Goal: Find contact information: Find contact information

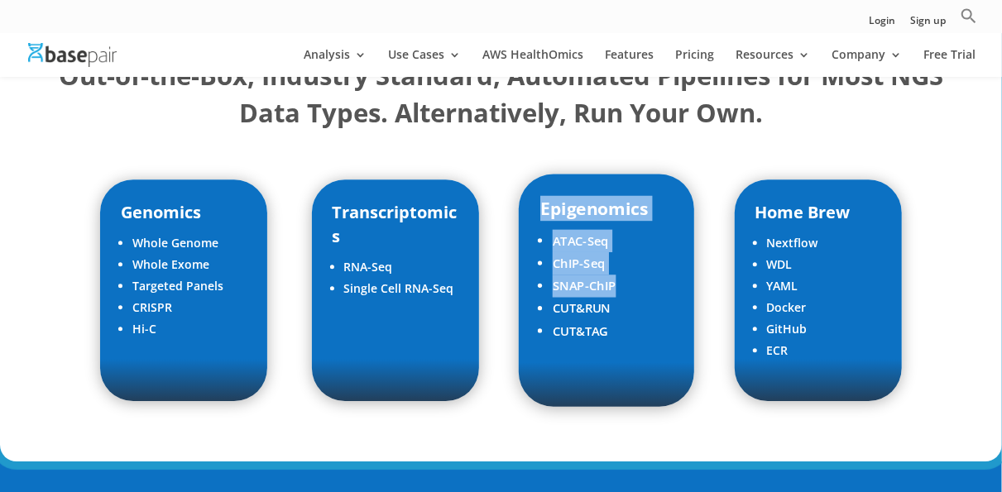
scroll to position [2237, 0]
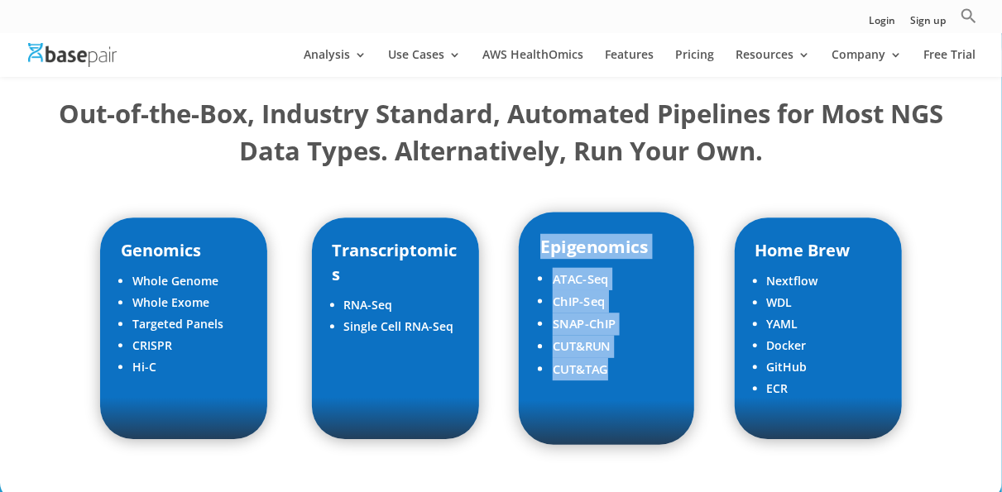
drag, startPoint x: 542, startPoint y: 237, endPoint x: 616, endPoint y: 369, distance: 151.1
click at [616, 369] on div "Epigenomics ATAC-Seq ChIP-Seq SNAP-ChIP CUT&RUN CUT&TAG" at bounding box center [606, 317] width 132 height 167
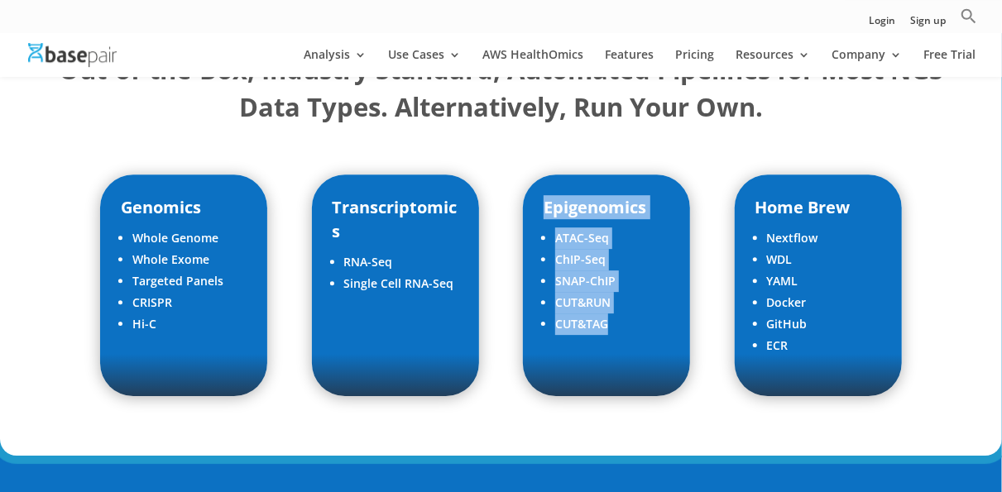
scroll to position [2284, 0]
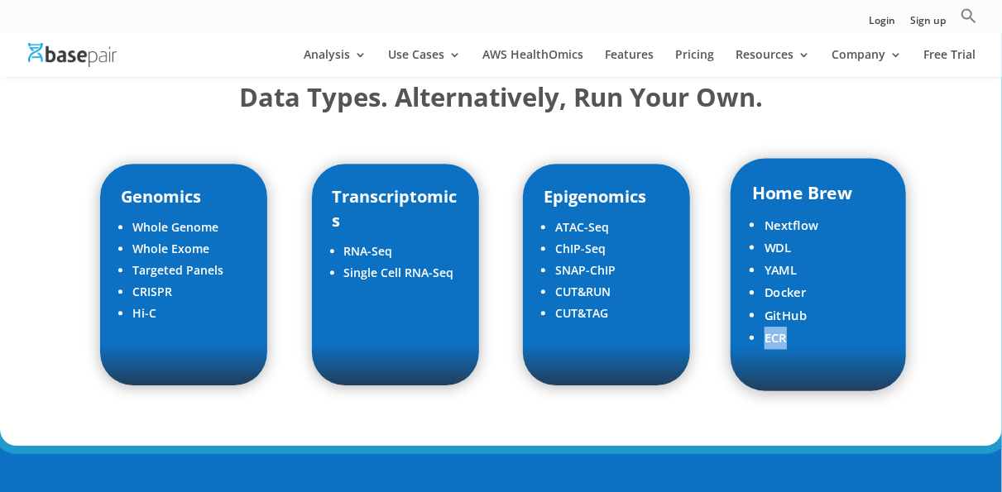
drag, startPoint x: 786, startPoint y: 321, endPoint x: 759, endPoint y: 318, distance: 26.6
click at [764, 327] on li "ECR" at bounding box center [824, 338] width 120 height 22
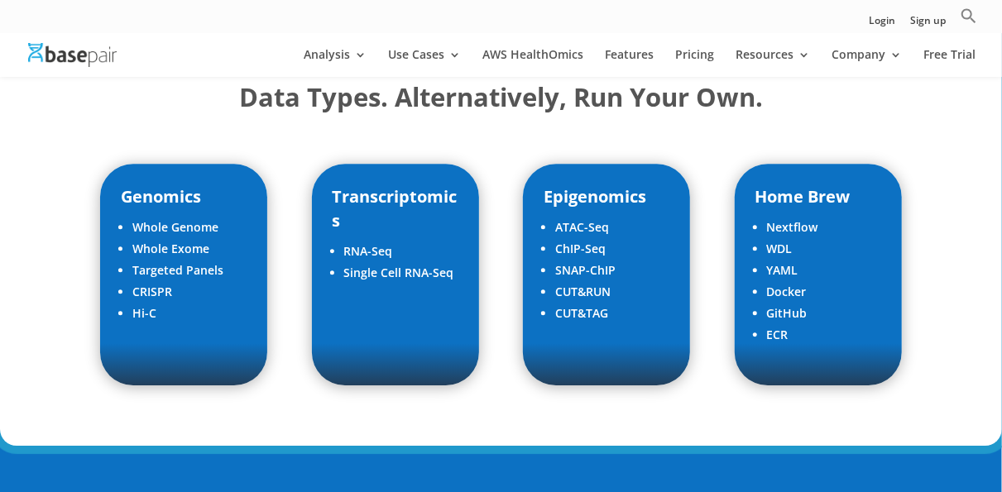
click at [940, 227] on div "Out-of-the-Box, Industry Standard, Automated Pipelines for Most NGS Data Types.…" at bounding box center [501, 213] width 1002 height 465
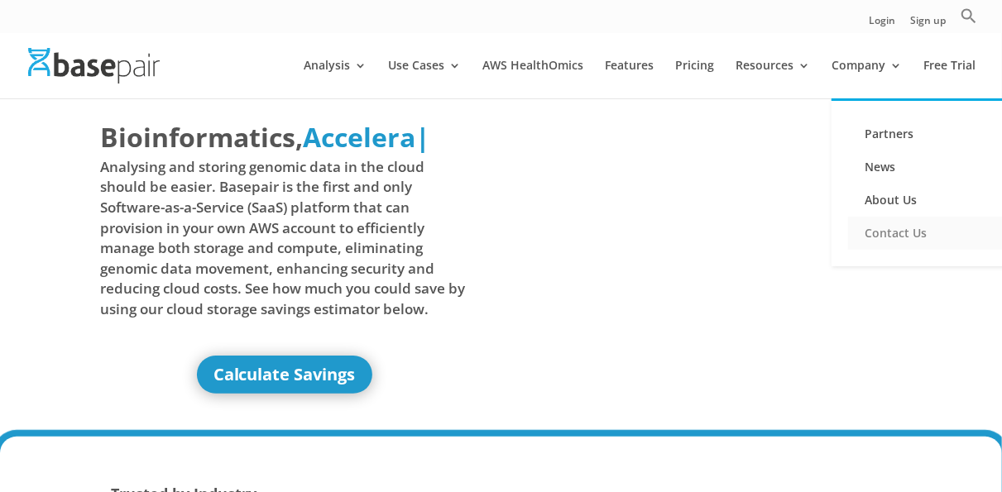
click at [881, 237] on link "Contact Us" at bounding box center [930, 233] width 165 height 33
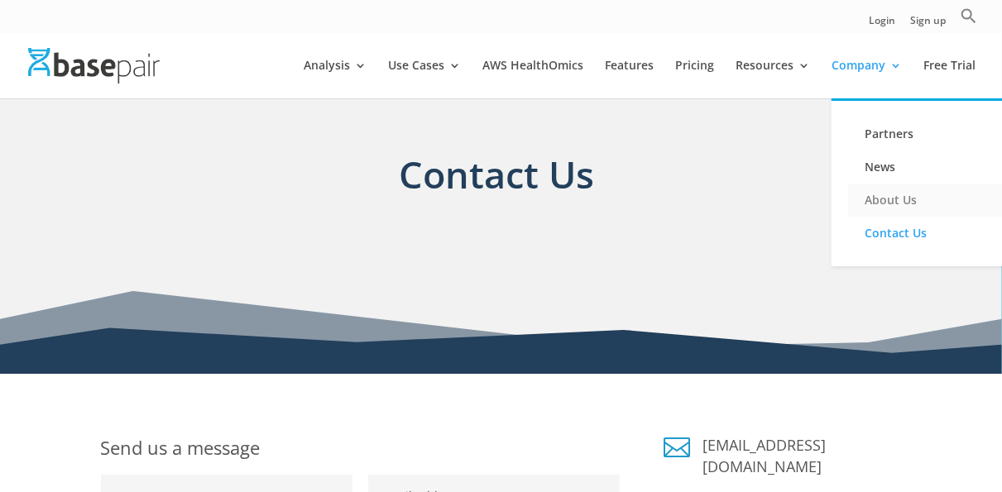
click at [885, 202] on link "About Us" at bounding box center [930, 200] width 165 height 33
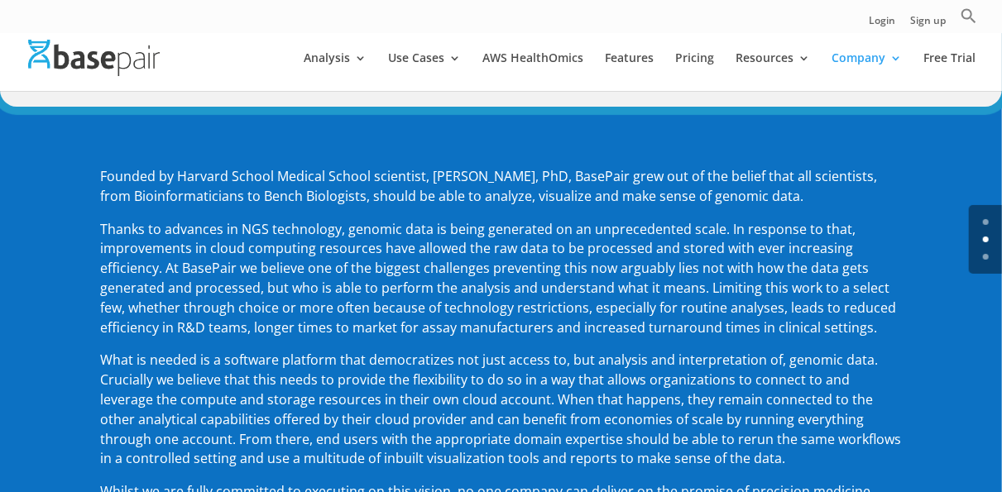
scroll to position [172, 0]
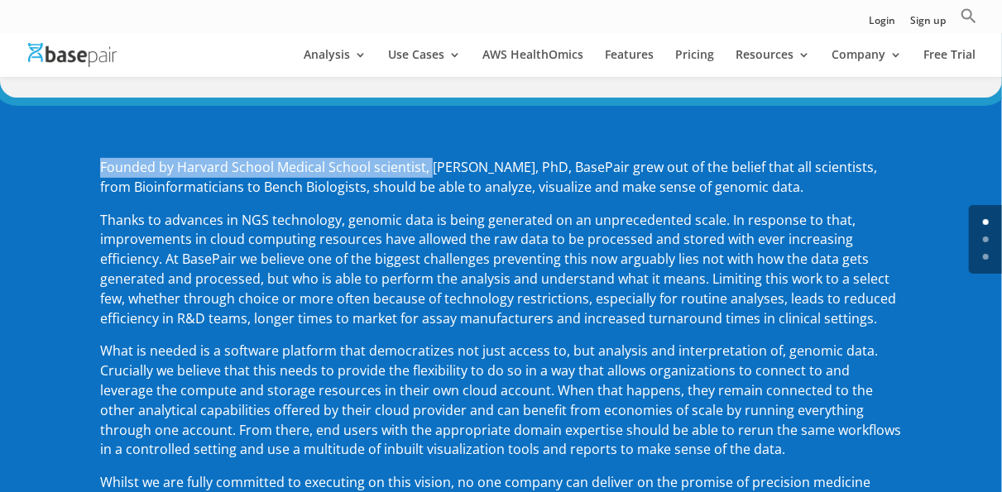
drag, startPoint x: 426, startPoint y: 169, endPoint x: 906, endPoint y: 337, distance: 508.6
click at [906, 337] on div "Founded by Harvard School Medical School scientist, Amit Sinha, PhD, BasePair g…" at bounding box center [501, 391] width 1002 height 586
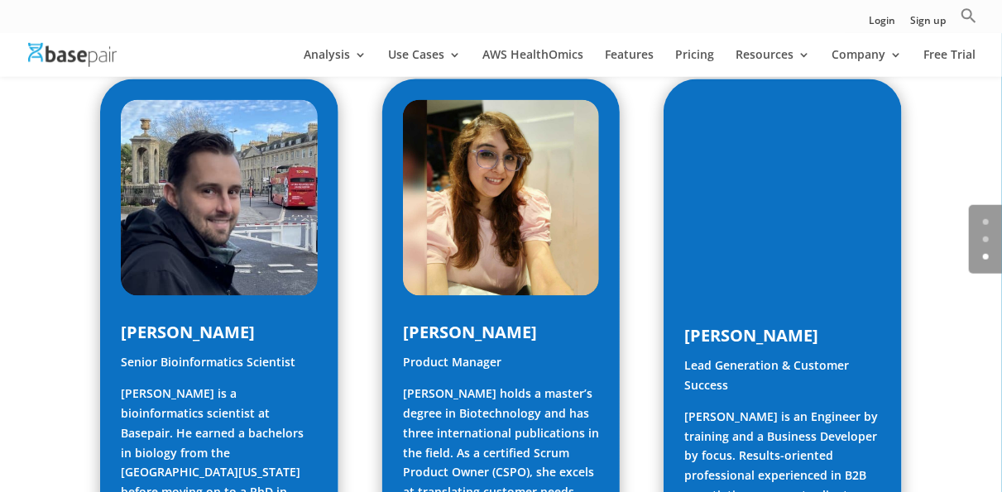
scroll to position [1462, 0]
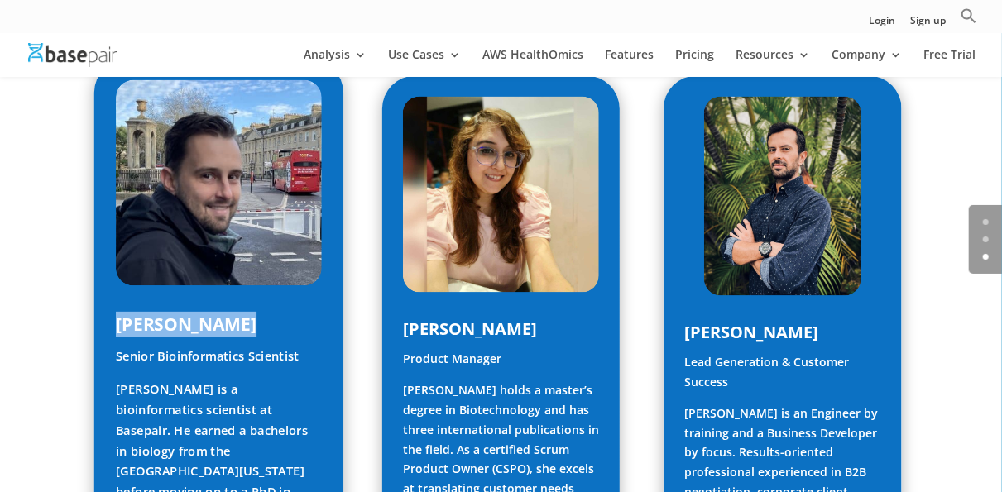
drag, startPoint x: 111, startPoint y: 289, endPoint x: 256, endPoint y: 285, distance: 145.6
click at [256, 285] on div "Luke Wojenski Senior Bioinformatics Scientist Luke is a bioinformatics scientis…" at bounding box center [219, 426] width 250 height 735
copy span "Luke Wojenski"
